Goal: Download file/media

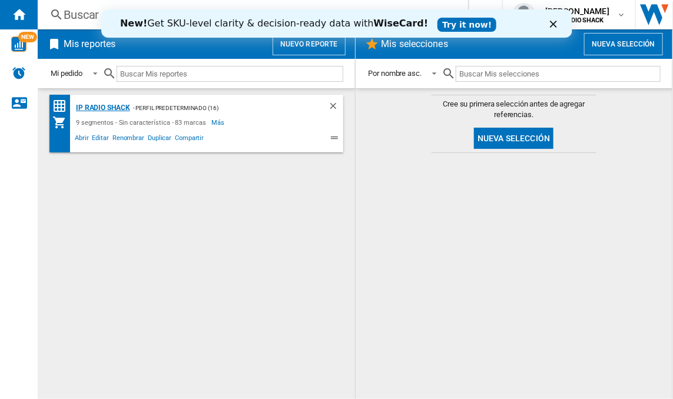
click at [102, 111] on div "IP Radio Shack" at bounding box center [101, 108] width 57 height 15
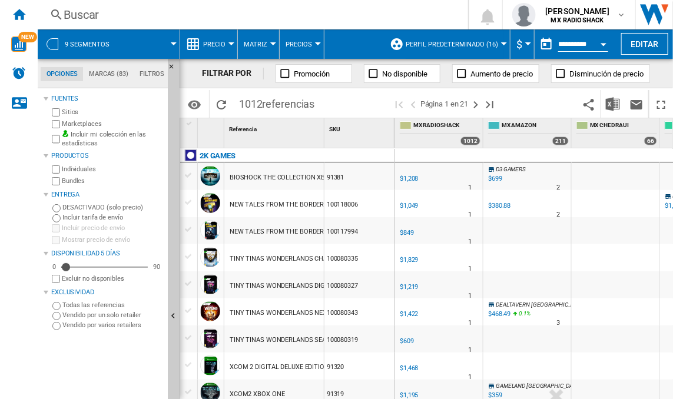
click at [290, 124] on div "Referencia 1" at bounding box center [275, 127] width 97 height 18
click at [519, 40] on button "$" at bounding box center [523, 43] width 12 height 29
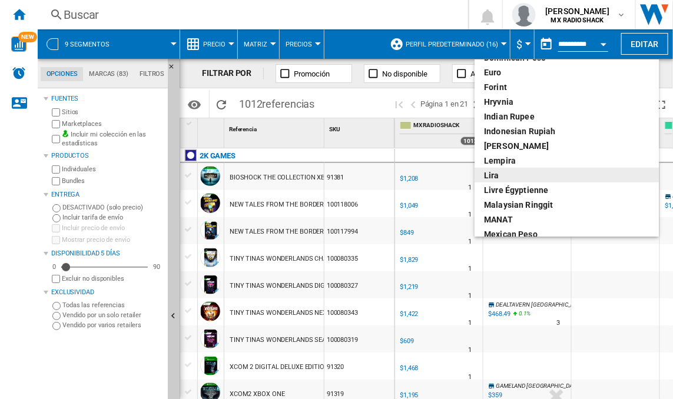
scroll to position [276, 0]
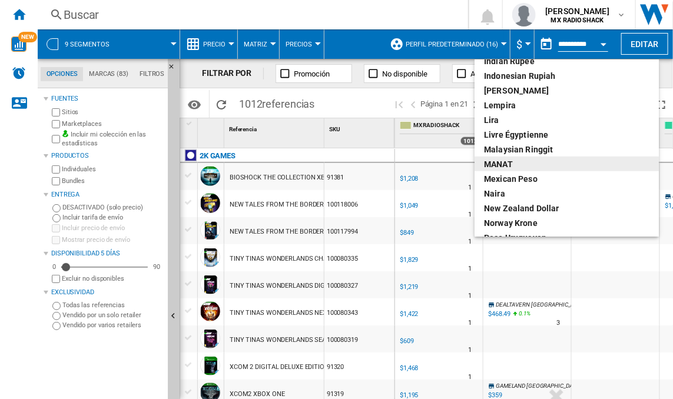
click at [511, 170] on div "MANAT" at bounding box center [567, 164] width 166 height 12
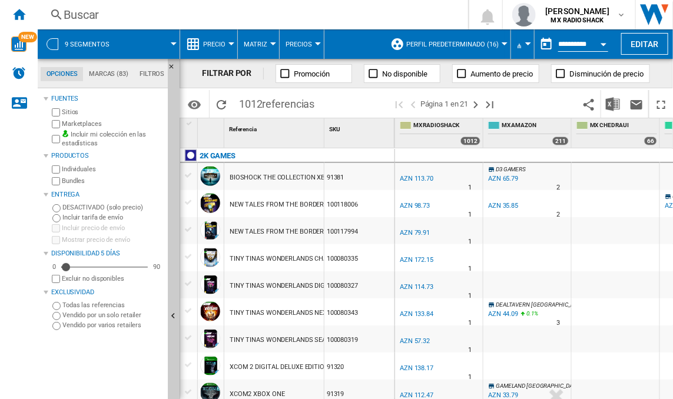
click at [522, 47] on button "₼" at bounding box center [522, 43] width 11 height 29
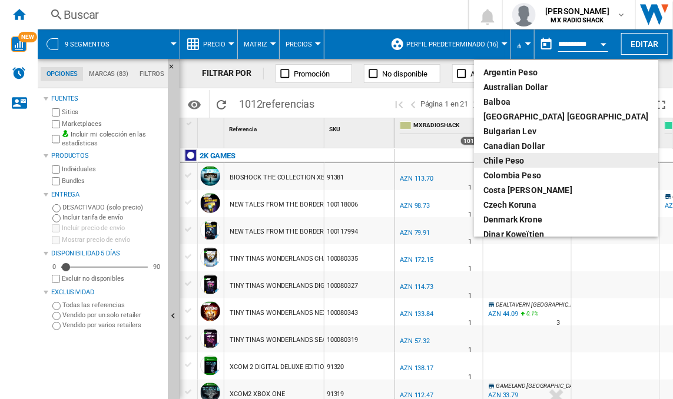
scroll to position [276, 0]
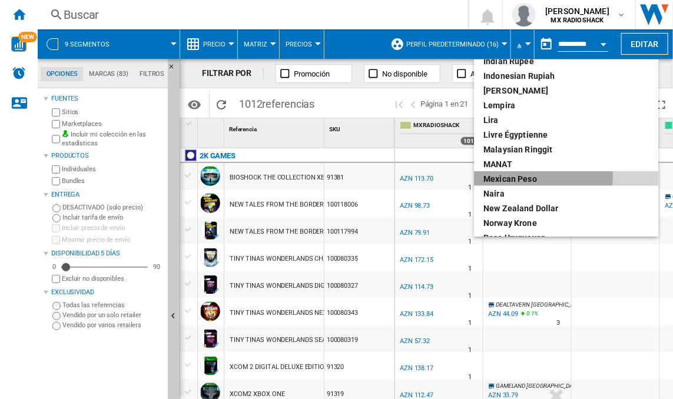
click at [526, 176] on div "Mexican peso" at bounding box center [567, 179] width 166 height 12
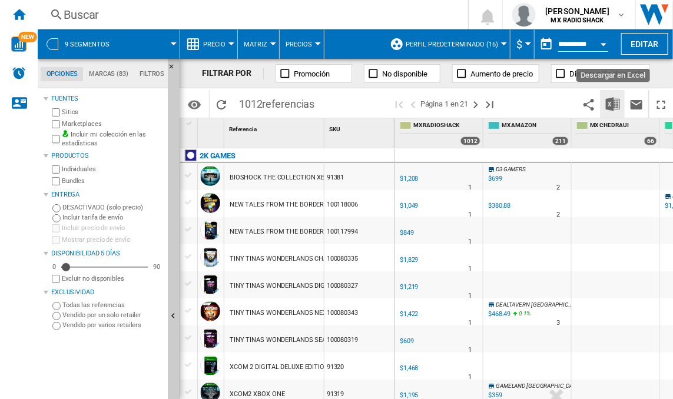
click at [608, 103] on img "Descargar en Excel" at bounding box center [613, 104] width 14 height 14
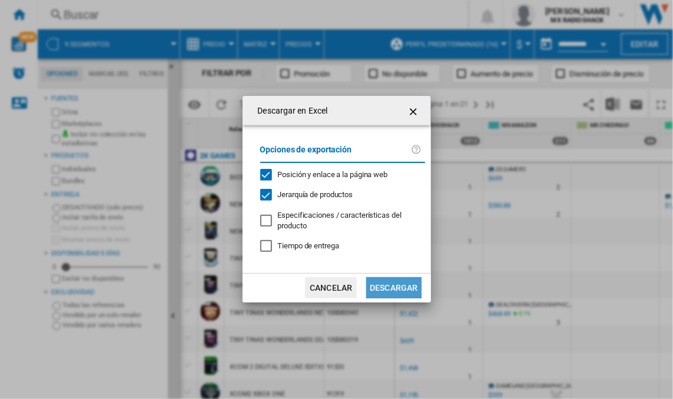
click at [390, 288] on button "Descargar" at bounding box center [393, 287] width 55 height 21
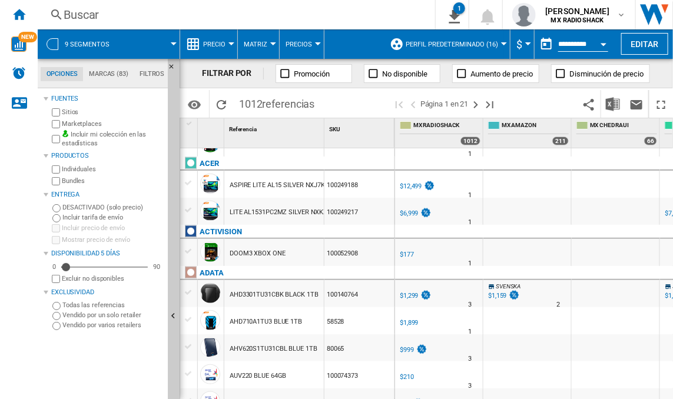
scroll to position [446, 0]
